Goal: Find contact information: Find contact information

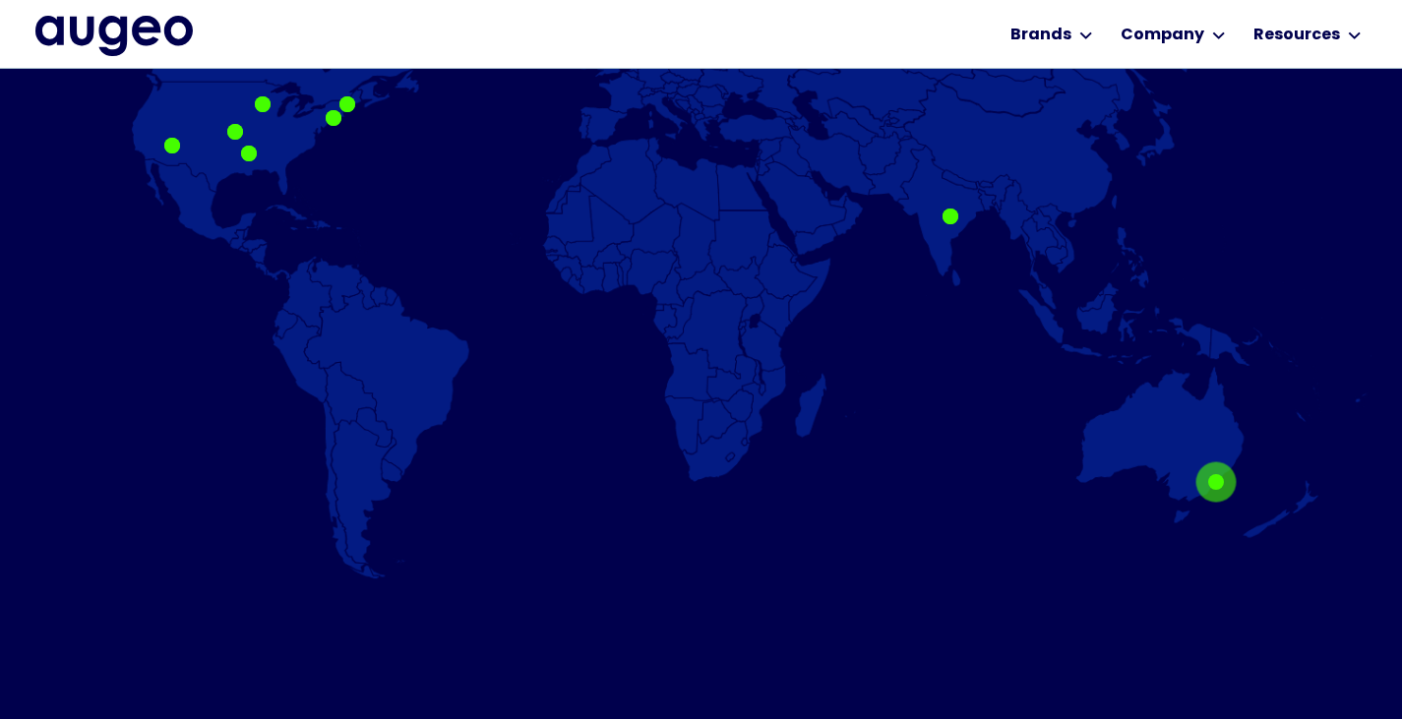
scroll to position [1388, 0]
click at [259, 98] on div "[US_STATE]" at bounding box center [263, 105] width 16 height 16
click at [265, 101] on div at bounding box center [263, 105] width 16 height 16
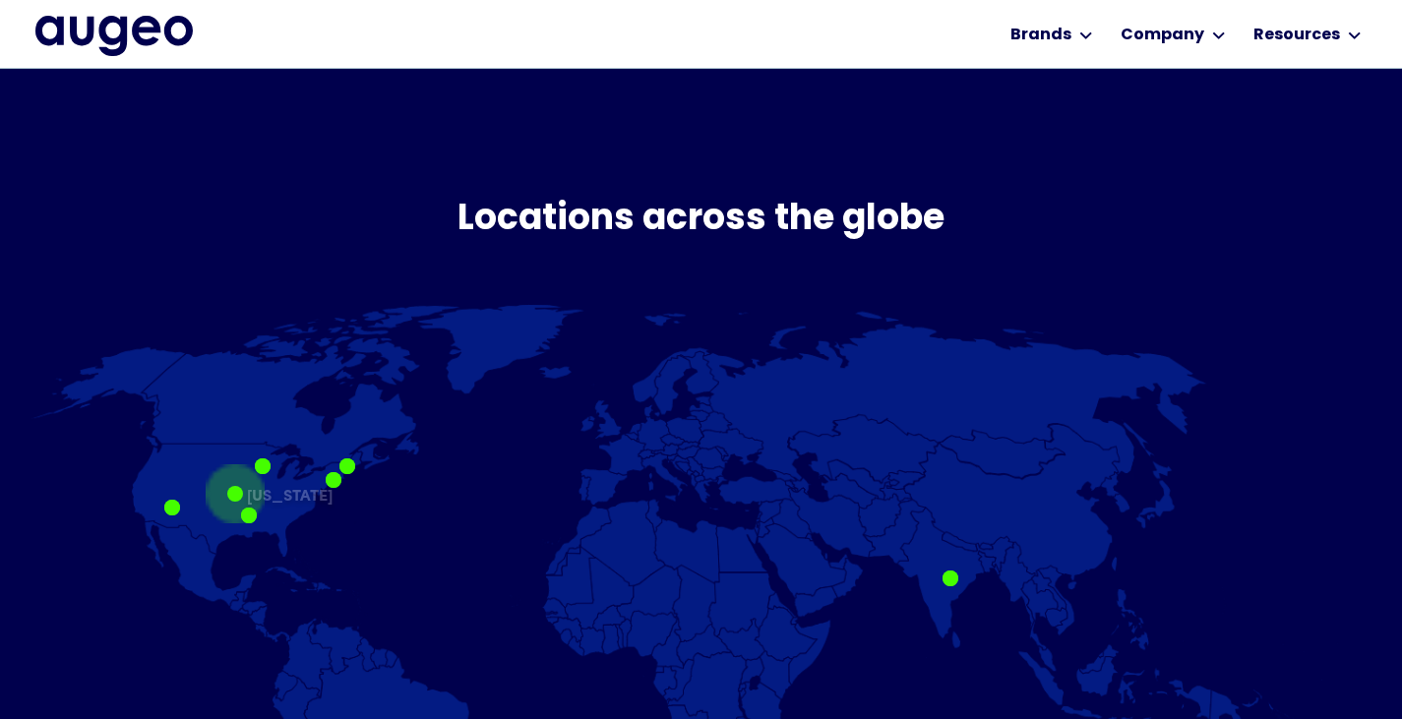
scroll to position [1028, 0]
click at [271, 460] on div "[US_STATE]" at bounding box center [263, 466] width 16 height 16
click at [271, 466] on div at bounding box center [263, 466] width 16 height 16
click at [265, 466] on div at bounding box center [263, 466] width 16 height 16
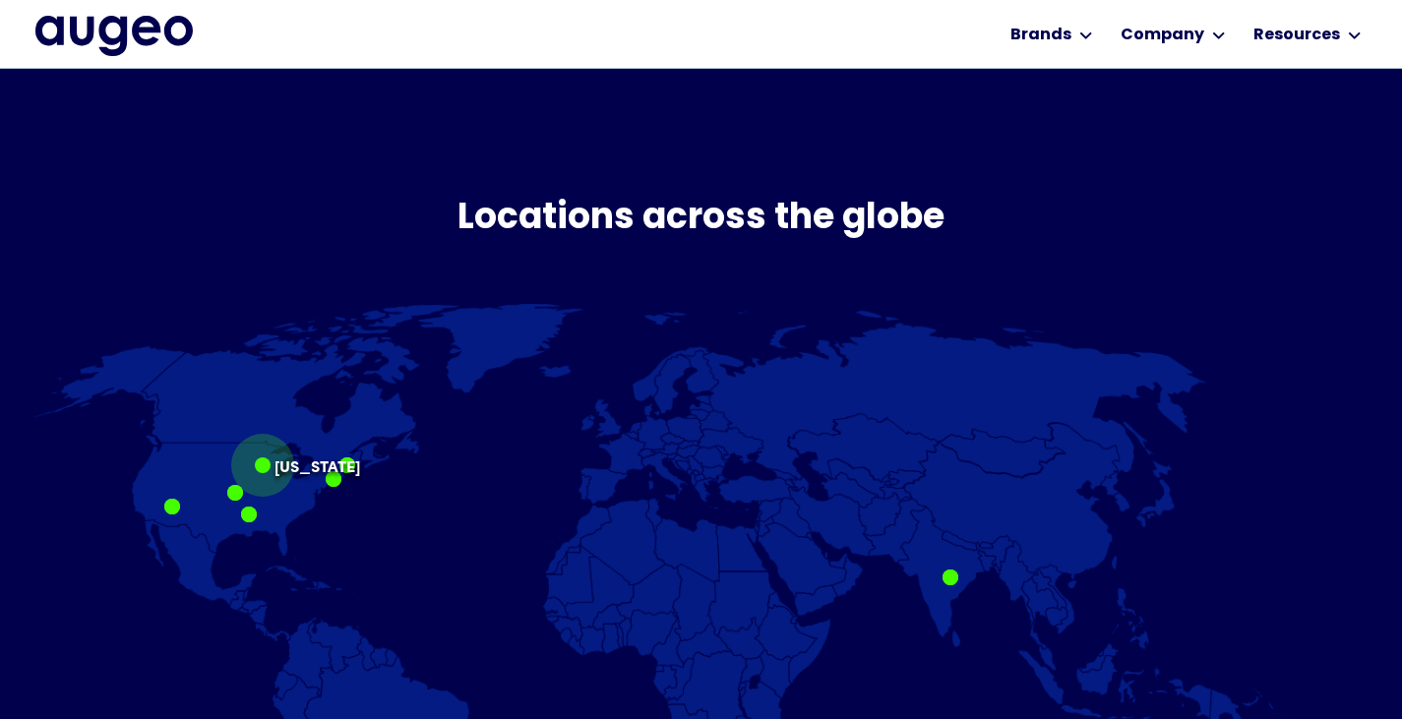
click at [265, 466] on div at bounding box center [263, 466] width 16 height 16
click at [265, 464] on div at bounding box center [263, 466] width 16 height 16
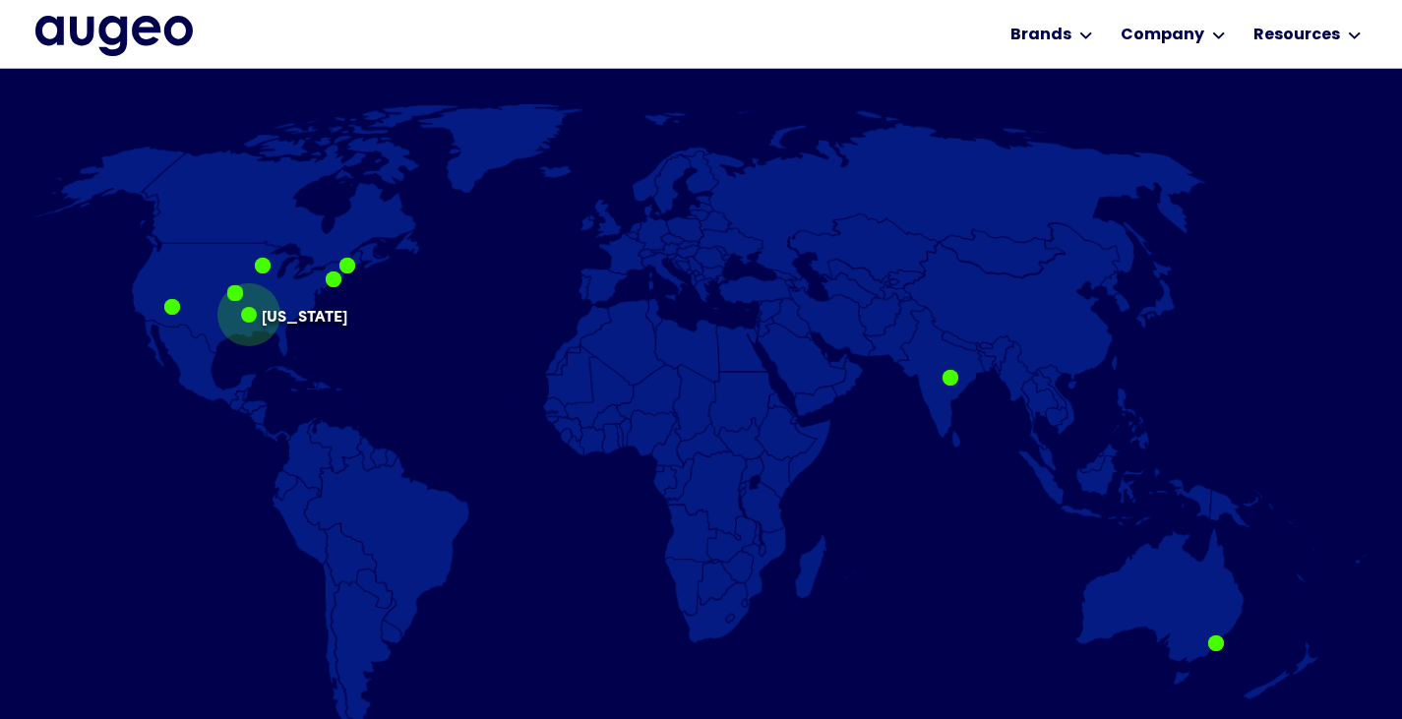
scroll to position [1227, 0]
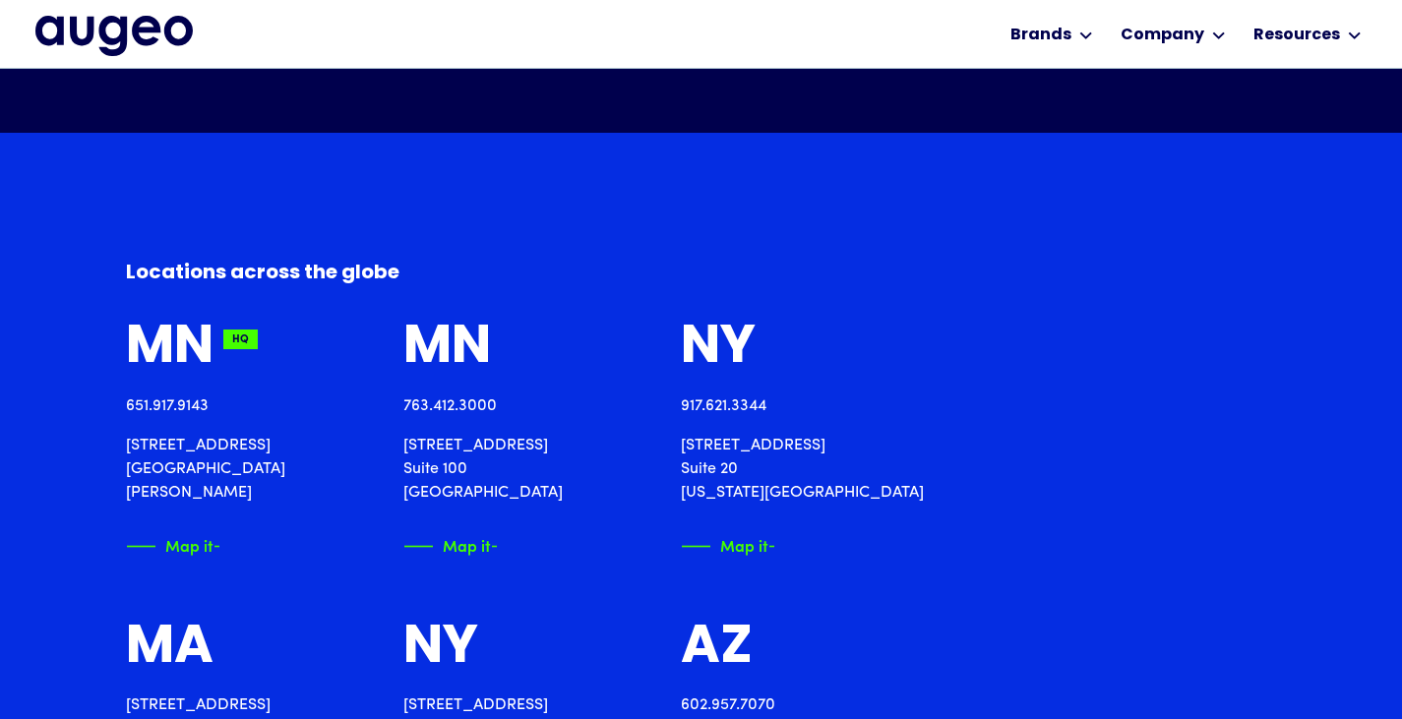
scroll to position [1984, 0]
drag, startPoint x: 167, startPoint y: 443, endPoint x: 278, endPoint y: 441, distance: 111.2
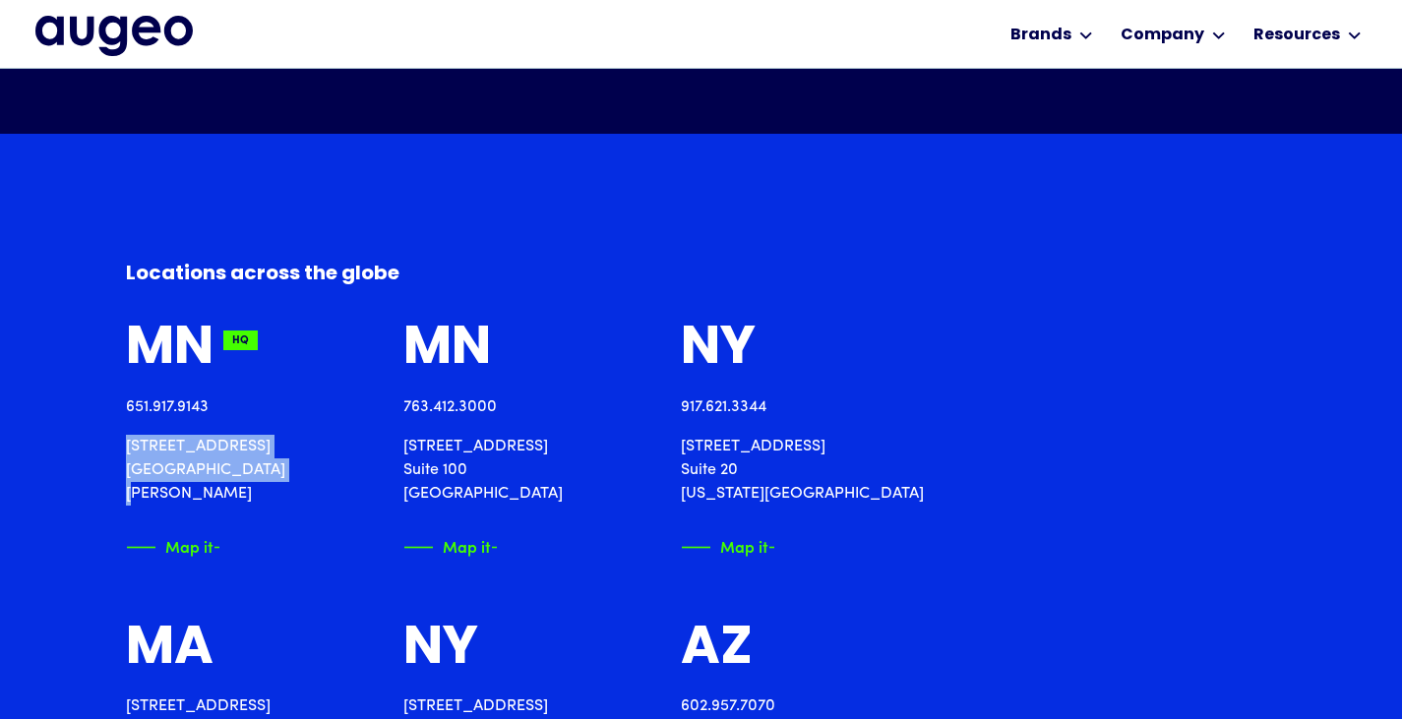
drag, startPoint x: 264, startPoint y: 472, endPoint x: 97, endPoint y: 432, distance: 171.1
copy p "2561 Territorial Road St. Paul, MN 55114"
drag, startPoint x: 108, startPoint y: 401, endPoint x: 220, endPoint y: 387, distance: 113.1
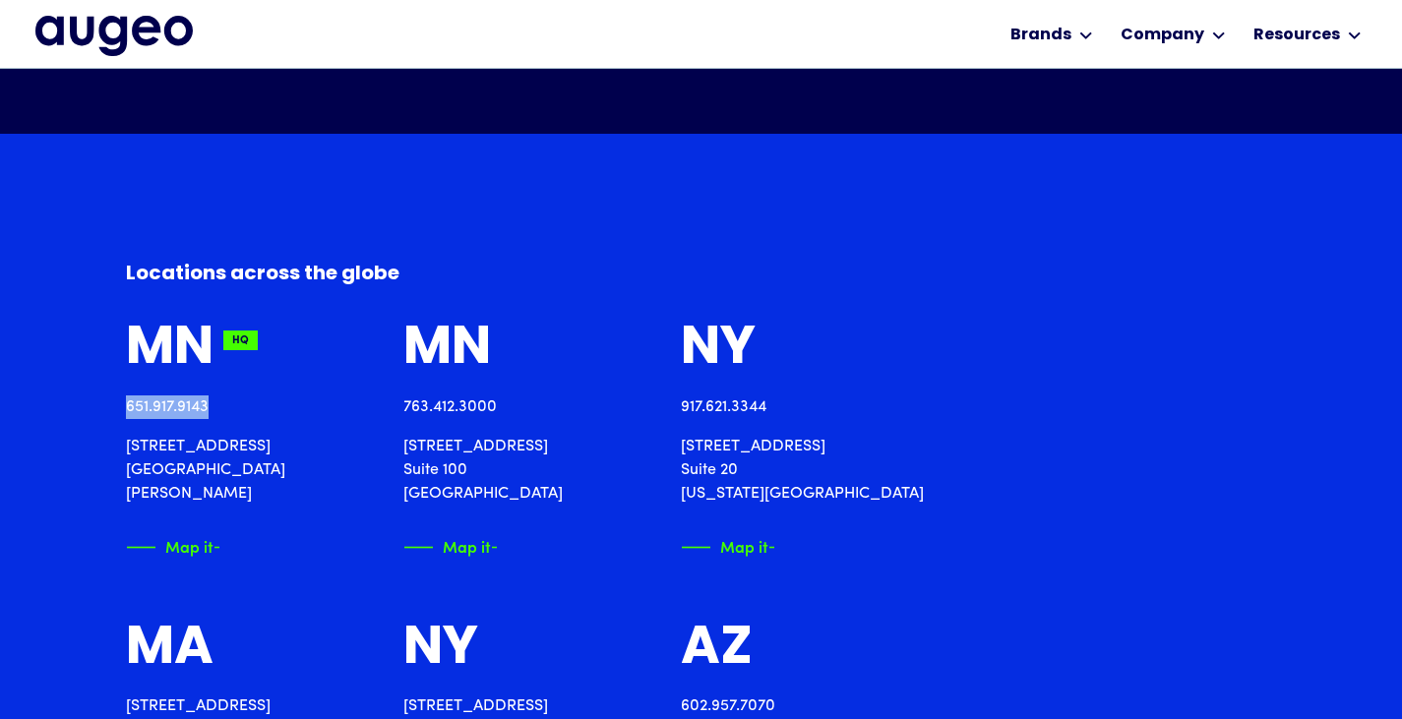
copy link "651.917.9143"
